Goal: Task Accomplishment & Management: Complete application form

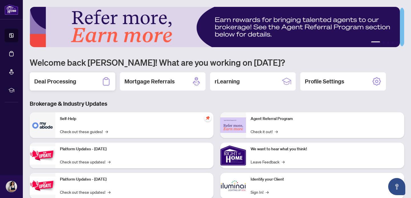
click at [63, 82] on h2 "Deal Processing" at bounding box center [55, 81] width 42 height 8
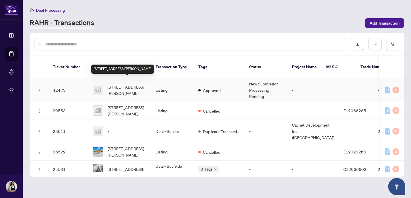
click at [135, 85] on span "63 McKnight Drive, Scarborough, ON, Canada" at bounding box center [127, 90] width 39 height 13
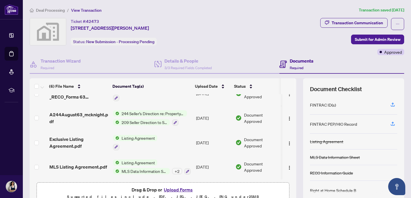
scroll to position [63, 0]
click at [174, 190] on button "Upload Forms" at bounding box center [178, 189] width 32 height 7
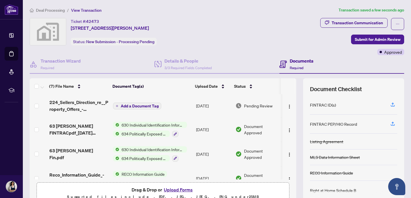
scroll to position [0, 0]
click at [287, 108] on img "button" at bounding box center [289, 106] width 5 height 5
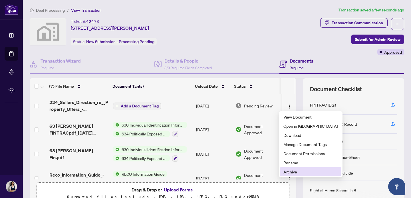
click at [293, 172] on span "Archive" at bounding box center [311, 171] width 55 height 6
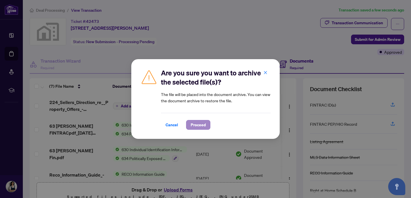
click at [200, 125] on span "Proceed" at bounding box center [198, 124] width 15 height 9
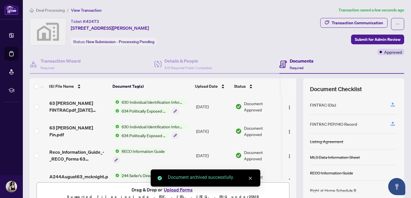
click at [179, 186] on div "Document archived successfully." at bounding box center [206, 177] width 110 height 17
click at [177, 186] on div "Document archived successfully." at bounding box center [206, 177] width 110 height 17
click at [179, 192] on button "Upload Forms" at bounding box center [178, 189] width 32 height 7
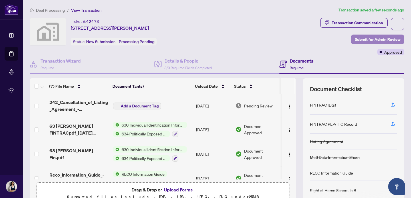
click at [374, 39] on span "Submit for Admin Review" at bounding box center [378, 39] width 46 height 9
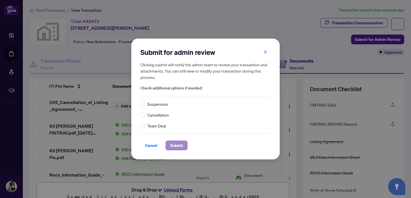
click at [176, 145] on span "Submit" at bounding box center [176, 145] width 13 height 9
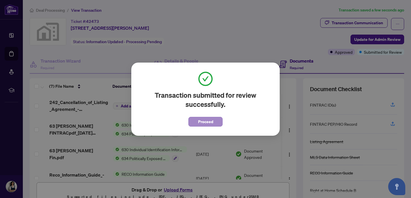
click at [203, 124] on span "Proceed" at bounding box center [205, 121] width 15 height 9
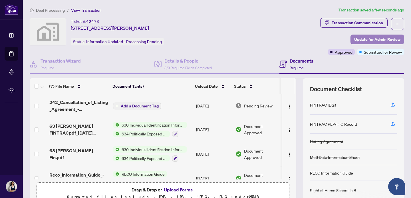
click at [371, 39] on span "Update for Admin Review" at bounding box center [377, 39] width 46 height 9
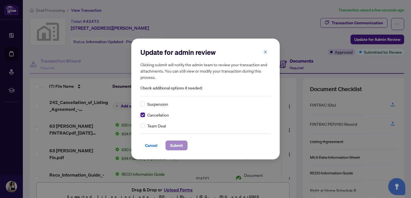
click at [176, 146] on span "Submit" at bounding box center [176, 145] width 13 height 9
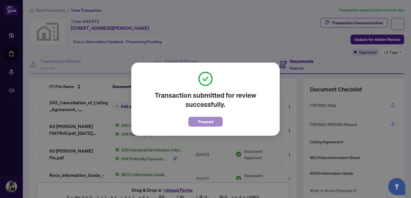
click at [209, 121] on span "Proceed" at bounding box center [205, 121] width 15 height 9
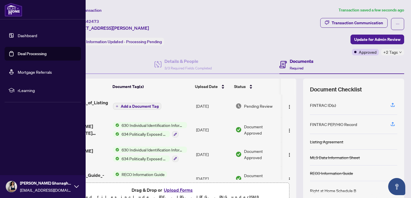
click at [26, 54] on link "Deal Processing" at bounding box center [32, 53] width 29 height 5
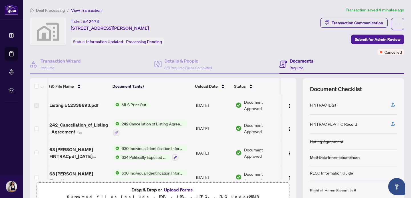
scroll to position [0, 0]
